Goal: Information Seeking & Learning: Learn about a topic

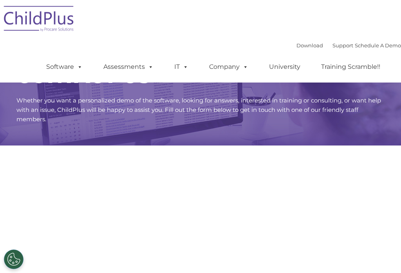
scroll to position [212, 0]
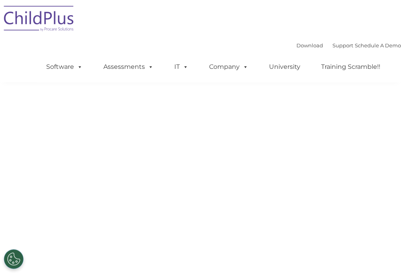
select select "MEDIUM"
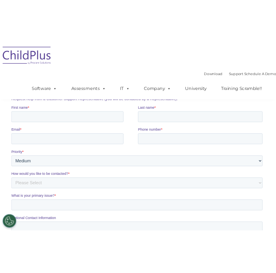
scroll to position [0, 0]
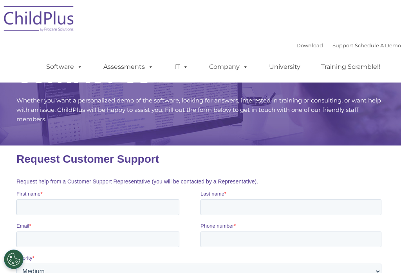
click at [69, 66] on link "Software" at bounding box center [64, 67] width 52 height 16
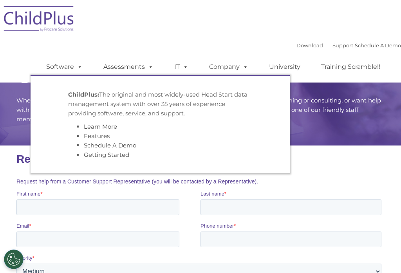
click at [357, 122] on p "Whether you want a personalized demo of the software, looking for answers, inte…" at bounding box center [200, 110] width 368 height 28
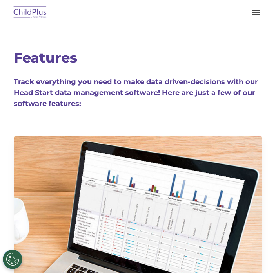
click at [256, 7] on button "button" at bounding box center [255, 12] width 16 height 13
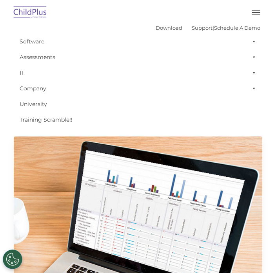
click at [253, 18] on button "button" at bounding box center [255, 12] width 16 height 13
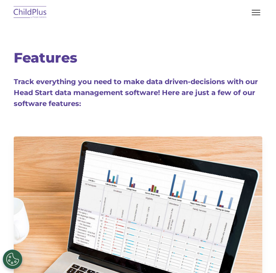
click at [257, 13] on button "button" at bounding box center [255, 12] width 16 height 13
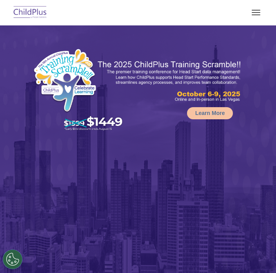
select select "MEDIUM"
